Goal: Book appointment/travel/reservation

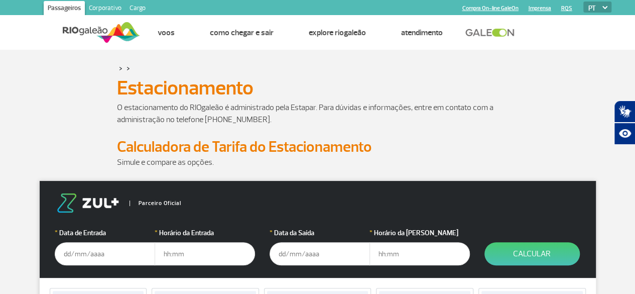
click at [450, 131] on p at bounding box center [318, 132] width 402 height 12
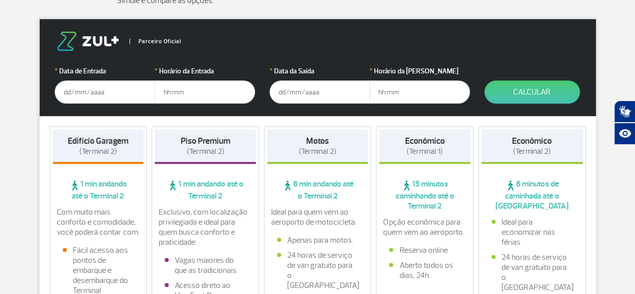
scroll to position [181, 0]
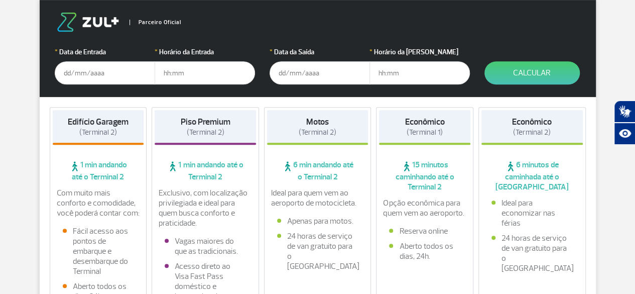
click at [101, 76] on input "text" at bounding box center [105, 72] width 100 height 23
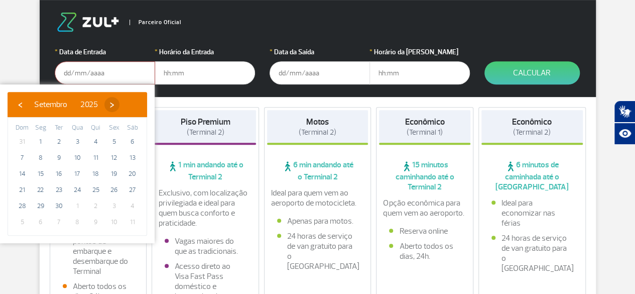
click at [120, 103] on span "›" at bounding box center [111, 104] width 15 height 15
click at [132, 171] on span "18" at bounding box center [133, 174] width 16 height 16
type input "[DATE]"
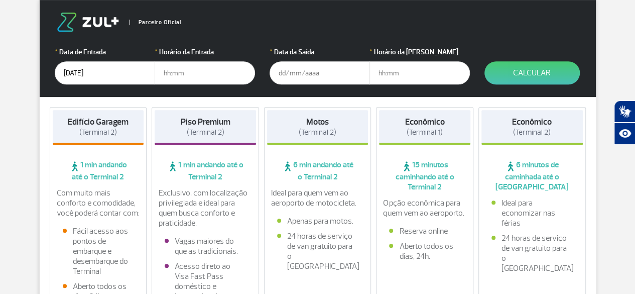
click at [190, 74] on input "text" at bounding box center [205, 72] width 100 height 23
type input "04:00"
click at [310, 78] on input "text" at bounding box center [320, 72] width 100 height 23
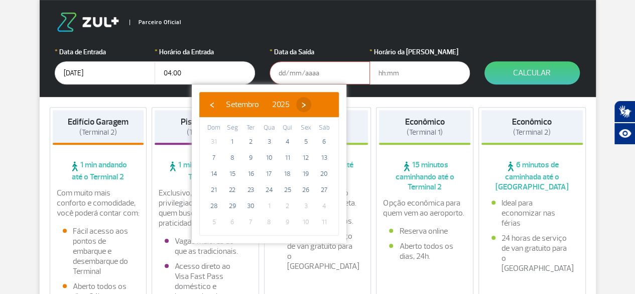
click at [311, 103] on span "›" at bounding box center [303, 104] width 15 height 15
click at [288, 190] on span "23" at bounding box center [288, 190] width 16 height 16
type input "[DATE]"
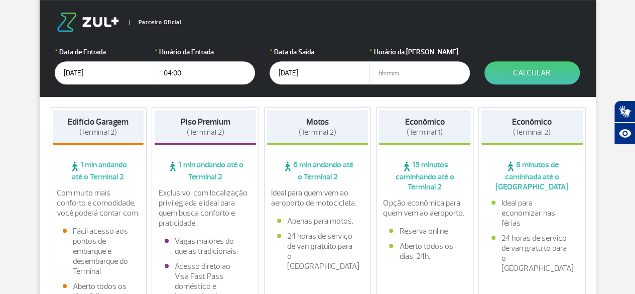
click at [429, 73] on input "text" at bounding box center [420, 72] width 100 height 23
type input "17:00"
click at [529, 71] on button "Calcular" at bounding box center [532, 72] width 95 height 23
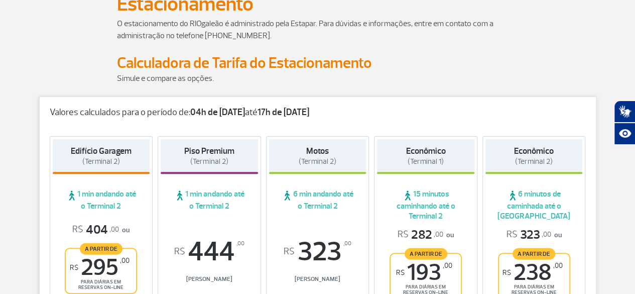
click at [335, 86] on p at bounding box center [318, 90] width 402 height 12
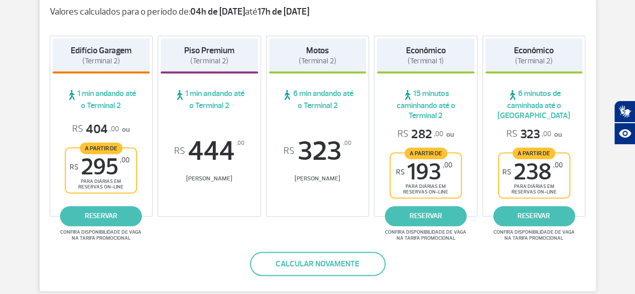
scroll to position [204, 0]
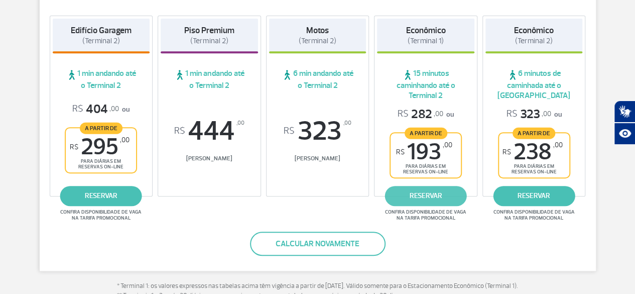
click at [438, 196] on link "reservar" at bounding box center [426, 196] width 82 height 20
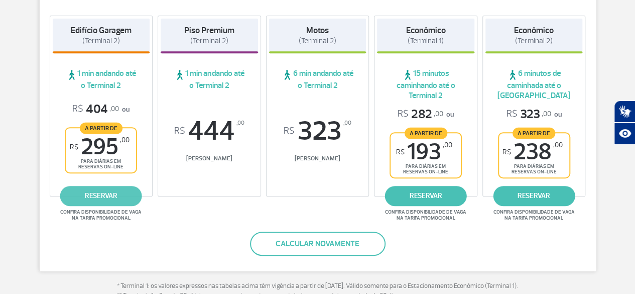
click at [96, 198] on link "reservar" at bounding box center [101, 196] width 82 height 20
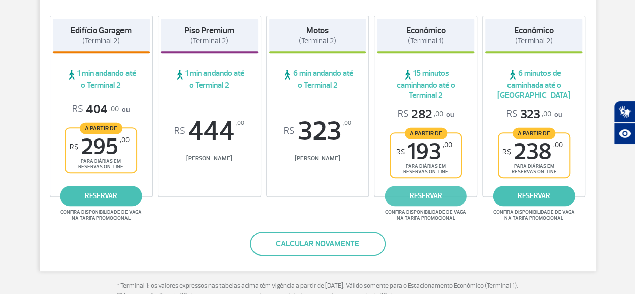
click at [435, 188] on link "reservar" at bounding box center [426, 196] width 82 height 20
